Goal: Check status

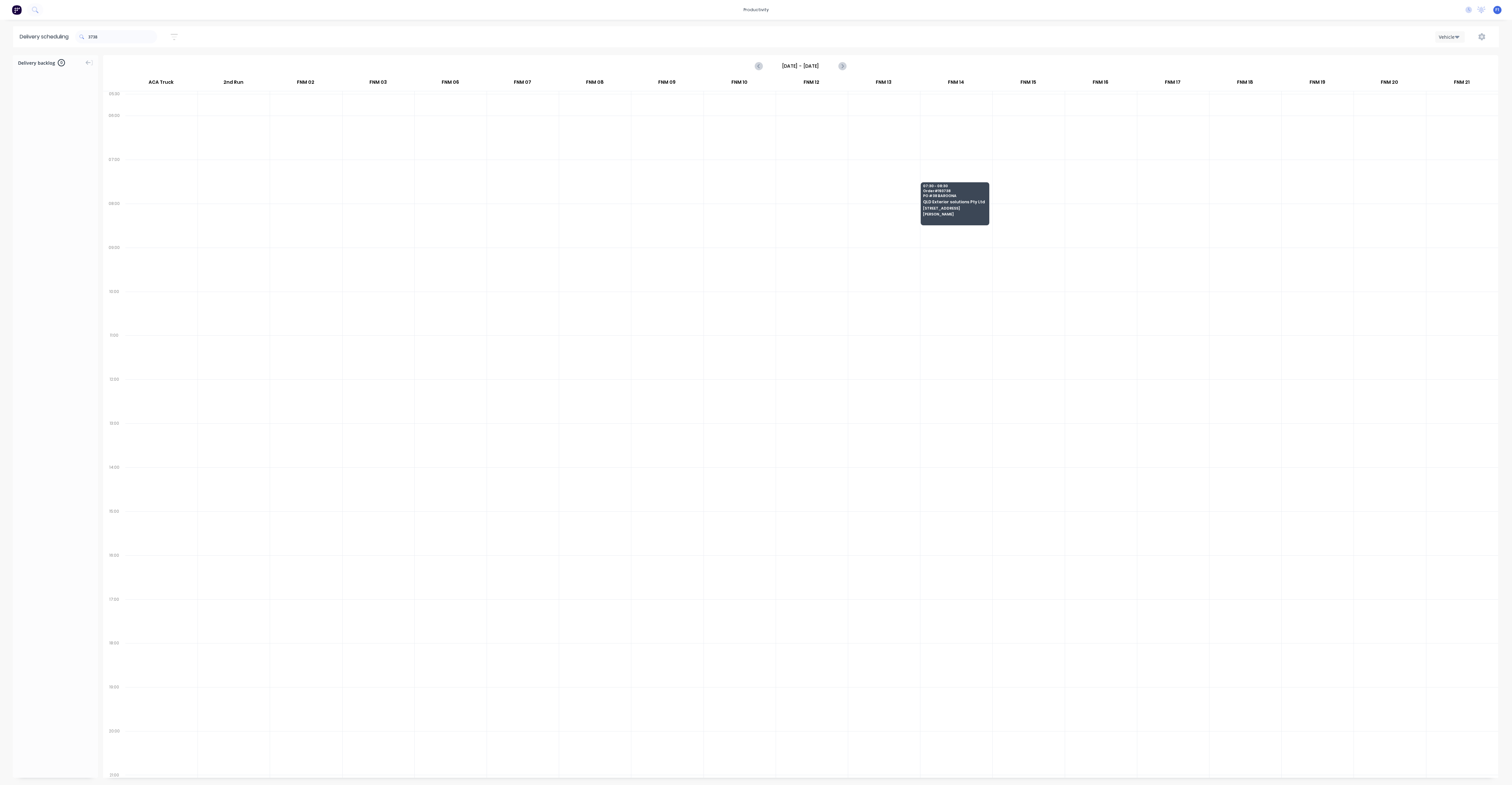
scroll to position [0, 0]
drag, startPoint x: 90, startPoint y: 38, endPoint x: 104, endPoint y: 39, distance: 14.0
click at [92, 38] on input "3738" at bounding box center [122, 37] width 69 height 14
type input "8"
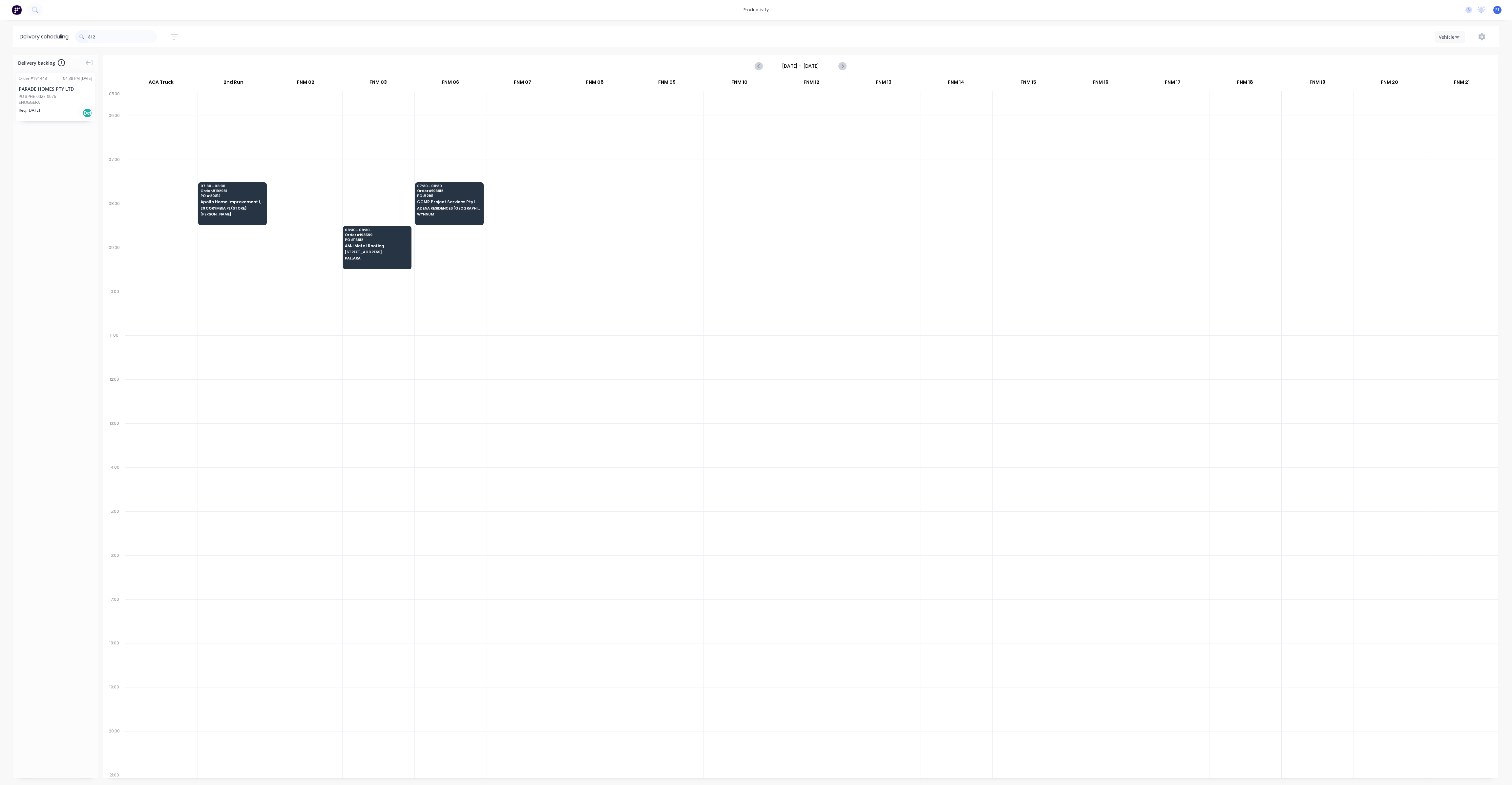
click at [88, 38] on span at bounding box center [82, 37] width 14 height 14
click at [91, 37] on input "812" at bounding box center [122, 37] width 69 height 14
type input "2"
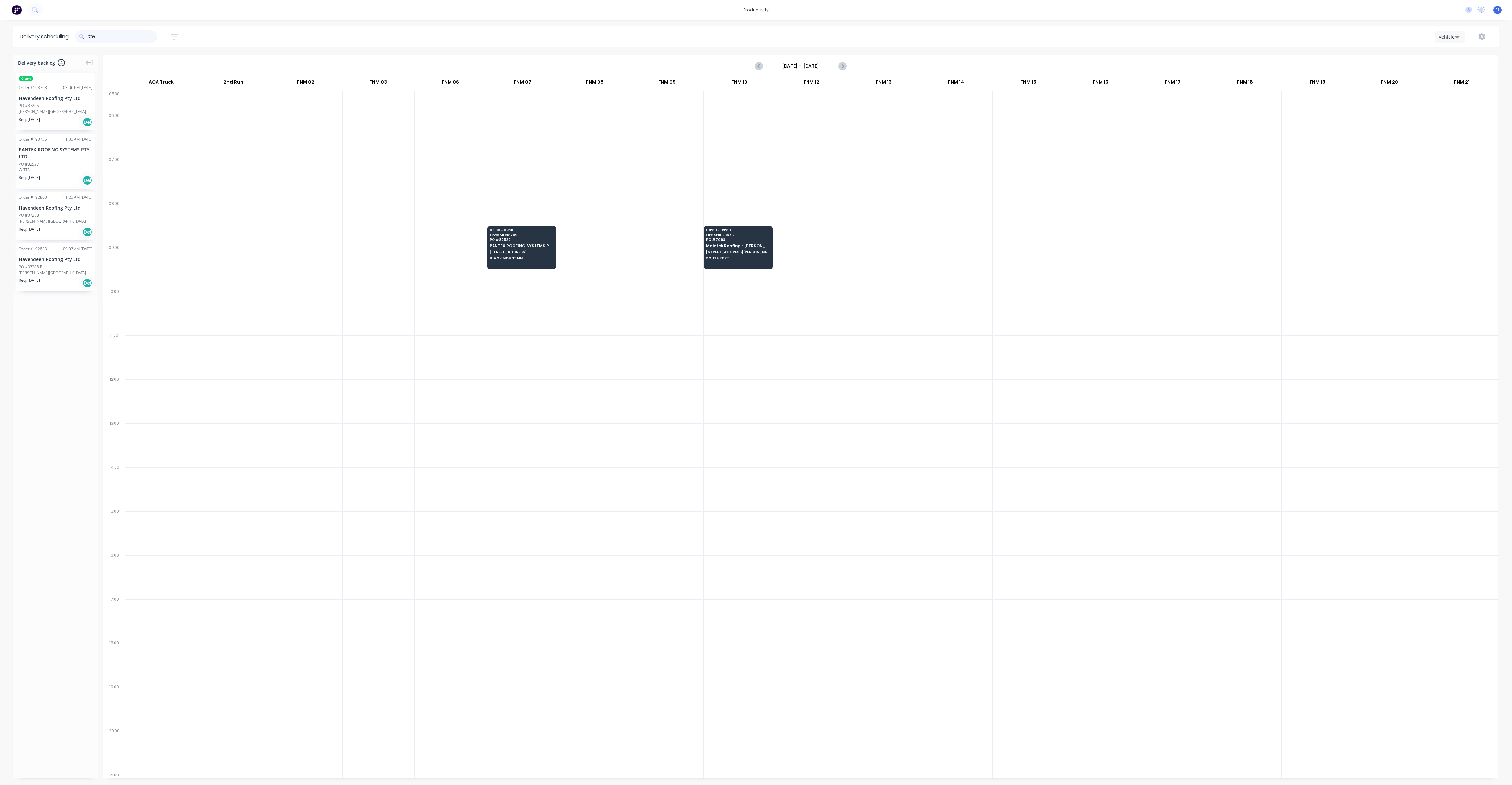
click at [90, 37] on input "709" at bounding box center [122, 37] width 69 height 14
type input "9"
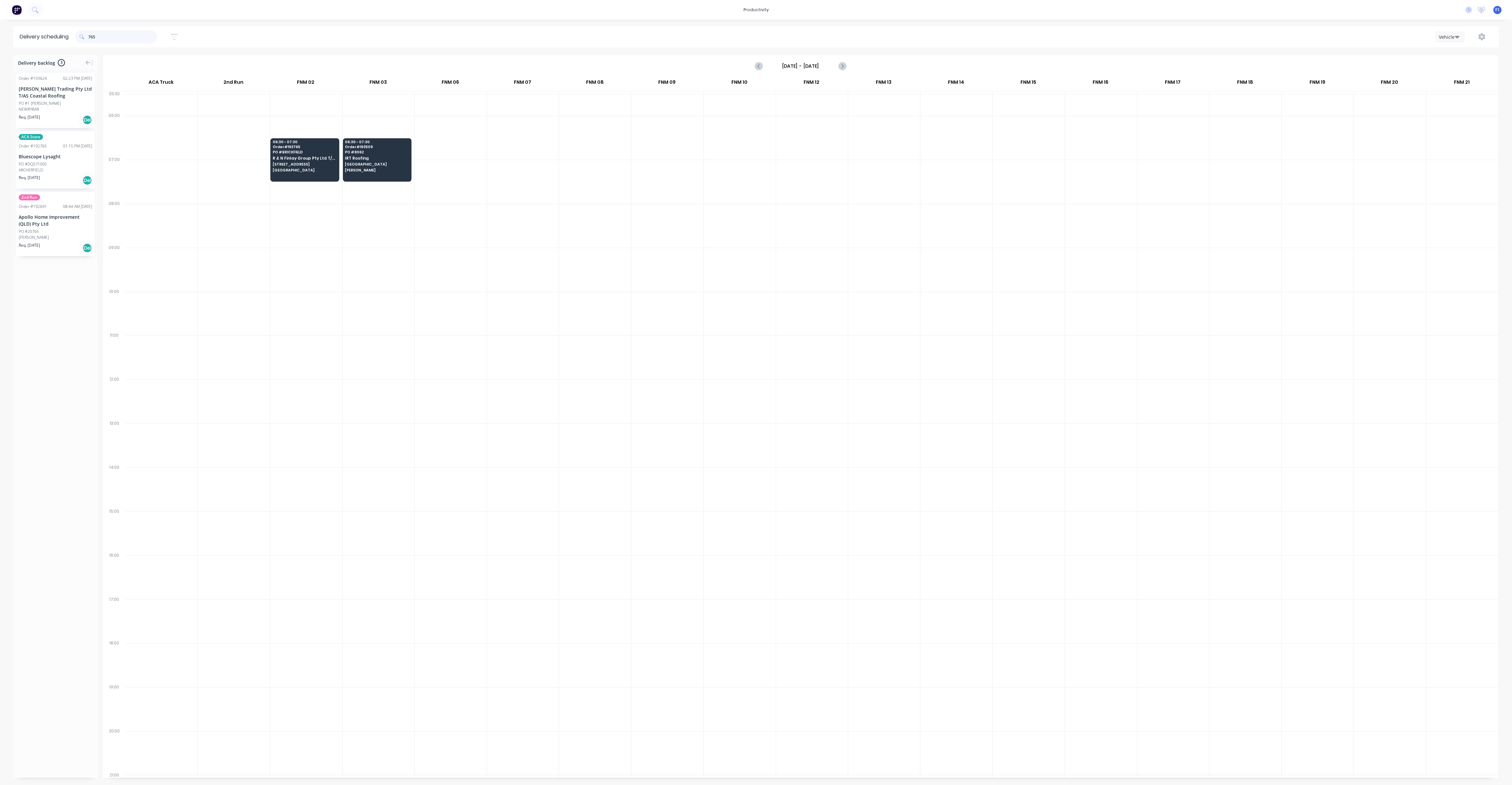
click at [143, 38] on input "765" at bounding box center [122, 37] width 69 height 14
click at [143, 39] on input "765" at bounding box center [122, 37] width 69 height 14
type input "781"
